Goal: Task Accomplishment & Management: Use online tool/utility

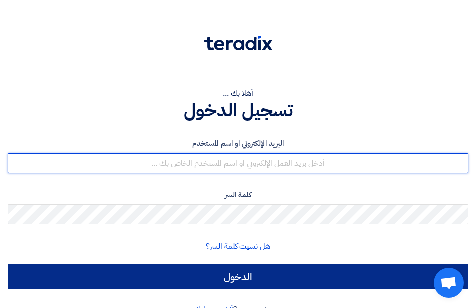
type input "[PERSON_NAME][EMAIL_ADDRESS][DOMAIN_NAME]"
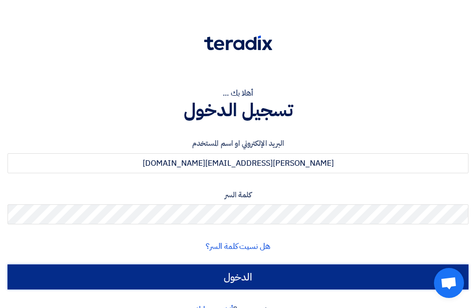
click at [241, 273] on input "الدخول" at bounding box center [238, 276] width 461 height 25
type input "Sign in"
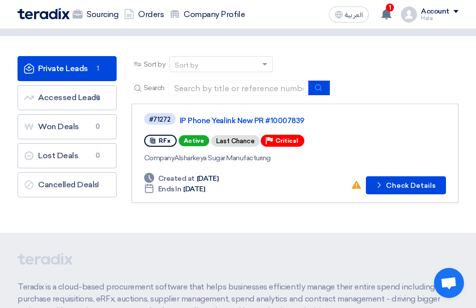
scroll to position [44, 0]
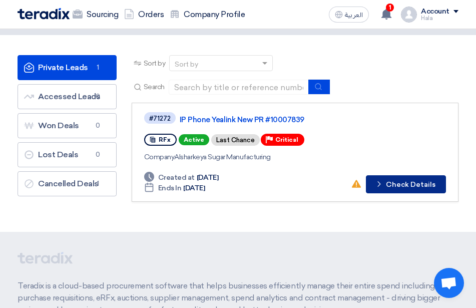
click at [380, 184] on use at bounding box center [378, 184] width 3 height 6
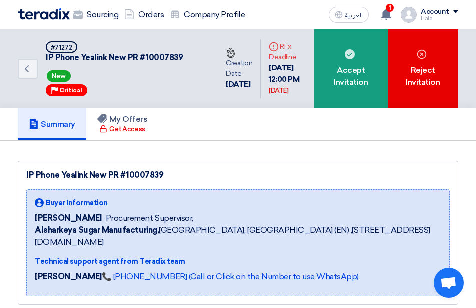
click at [249, 166] on div "IP Phone Yealink New PR #10007839 Buyer Information [PERSON_NAME] Procurement S…" at bounding box center [238, 233] width 441 height 144
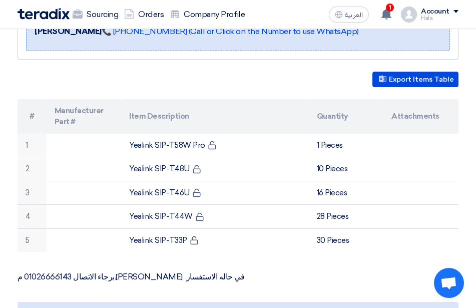
scroll to position [292, 0]
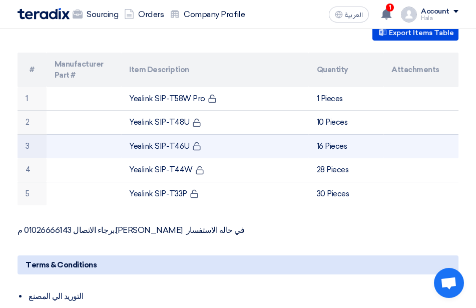
click at [407, 142] on td at bounding box center [420, 146] width 75 height 24
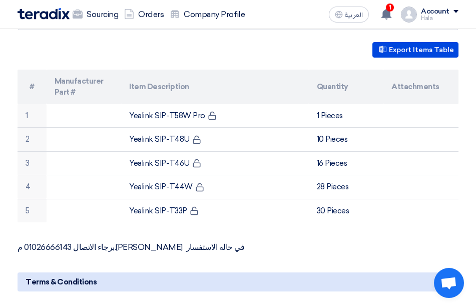
scroll to position [280, 0]
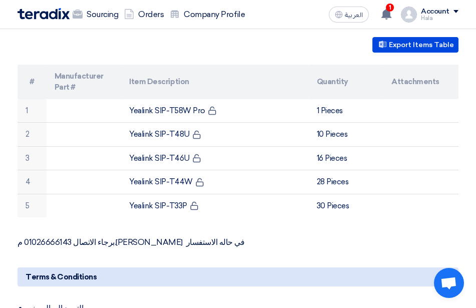
drag, startPoint x: 474, startPoint y: 110, endPoint x: 476, endPoint y: 120, distance: 10.1
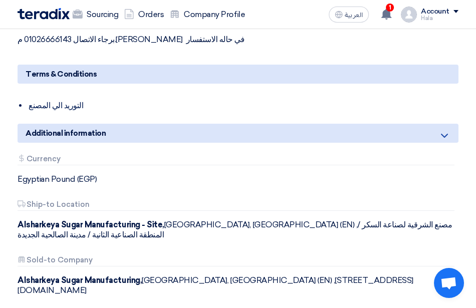
scroll to position [487, 0]
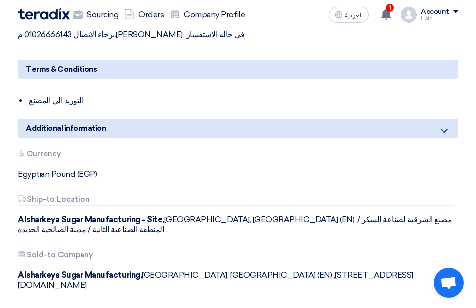
click at [440, 127] on icon at bounding box center [444, 131] width 12 height 12
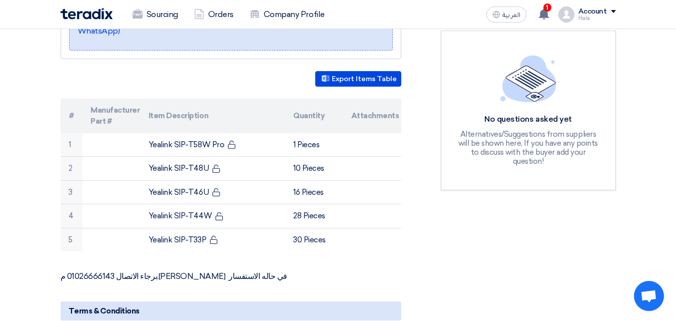
scroll to position [0, 0]
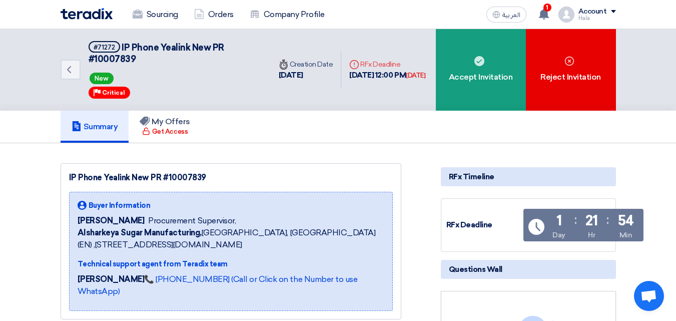
click at [483, 29] on nav "Sourcing Orders Company Profile العربية ع 1 New request received, check details…" at bounding box center [338, 14] width 676 height 29
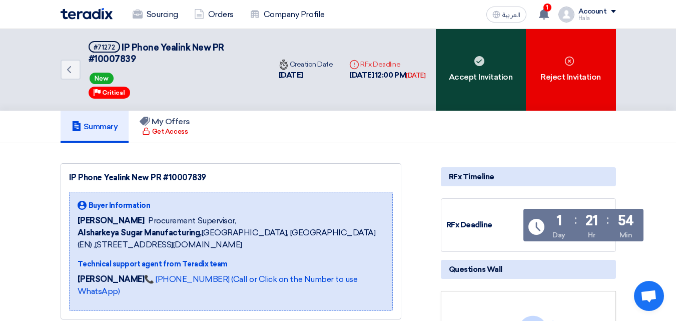
click at [483, 62] on div "Accept Invitation" at bounding box center [481, 70] width 90 height 82
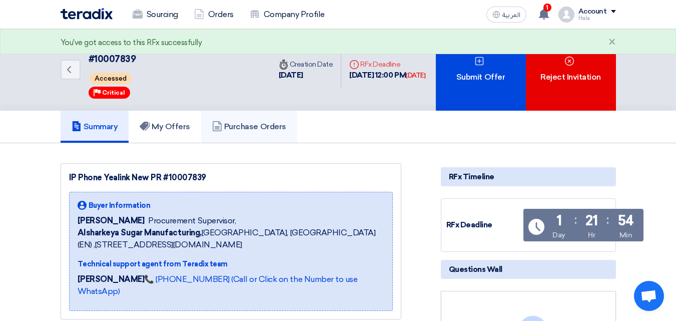
click at [214, 134] on link "Purchase Orders" at bounding box center [249, 127] width 96 height 32
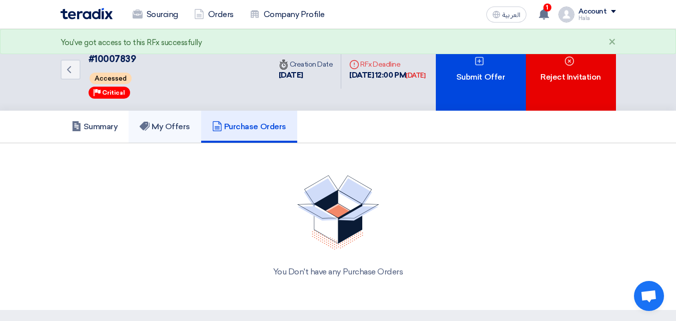
click at [177, 120] on link "My Offers" at bounding box center [165, 127] width 73 height 32
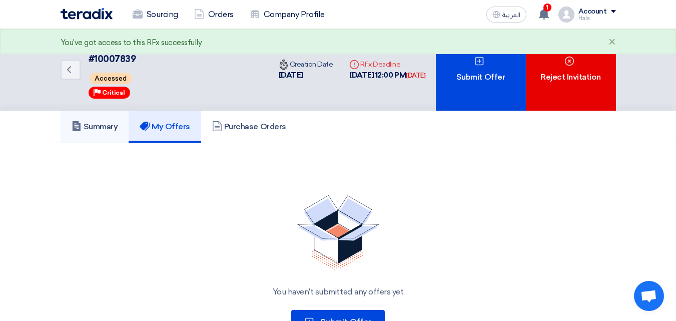
click at [95, 136] on link "Summary" at bounding box center [95, 127] width 69 height 32
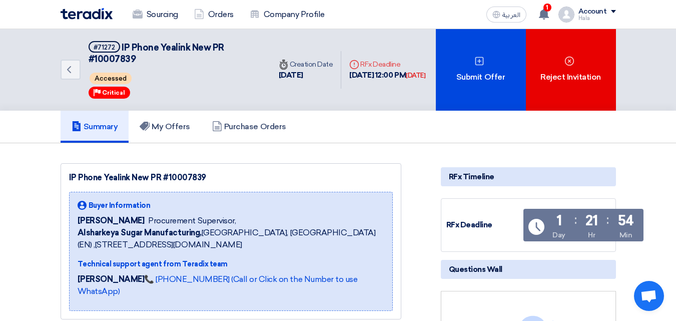
scroll to position [280, 0]
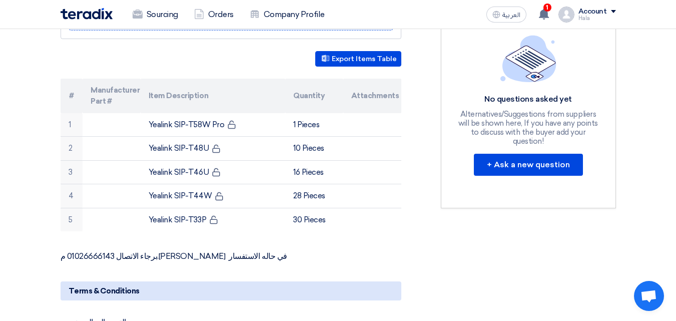
click at [218, 251] on p "برجاء الاتصال 01026666143 م.[PERSON_NAME] في حاله الاستفسار" at bounding box center [231, 256] width 341 height 10
